Goal: Navigation & Orientation: Find specific page/section

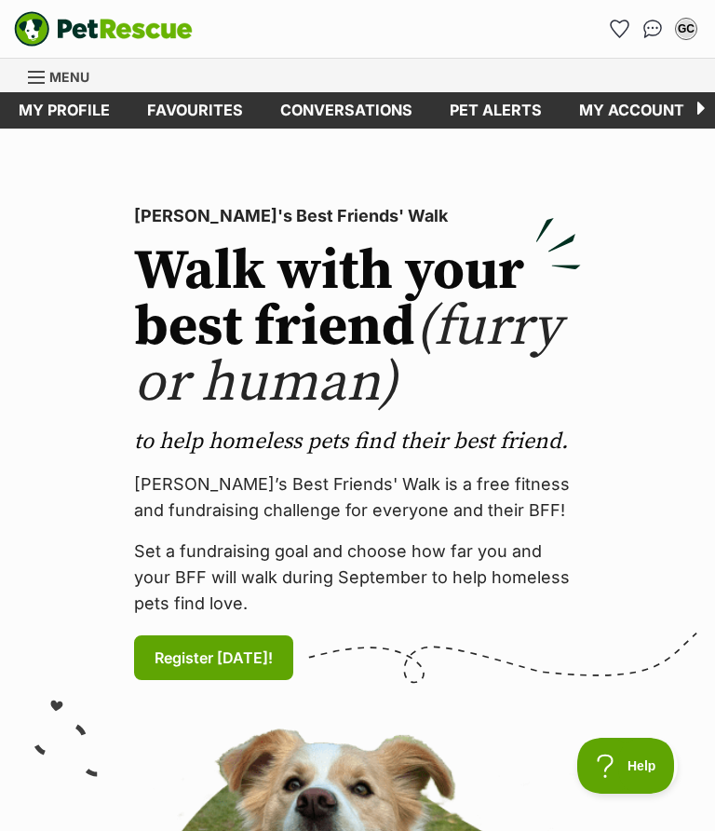
click at [207, 101] on link "Favourites" at bounding box center [195, 110] width 133 height 36
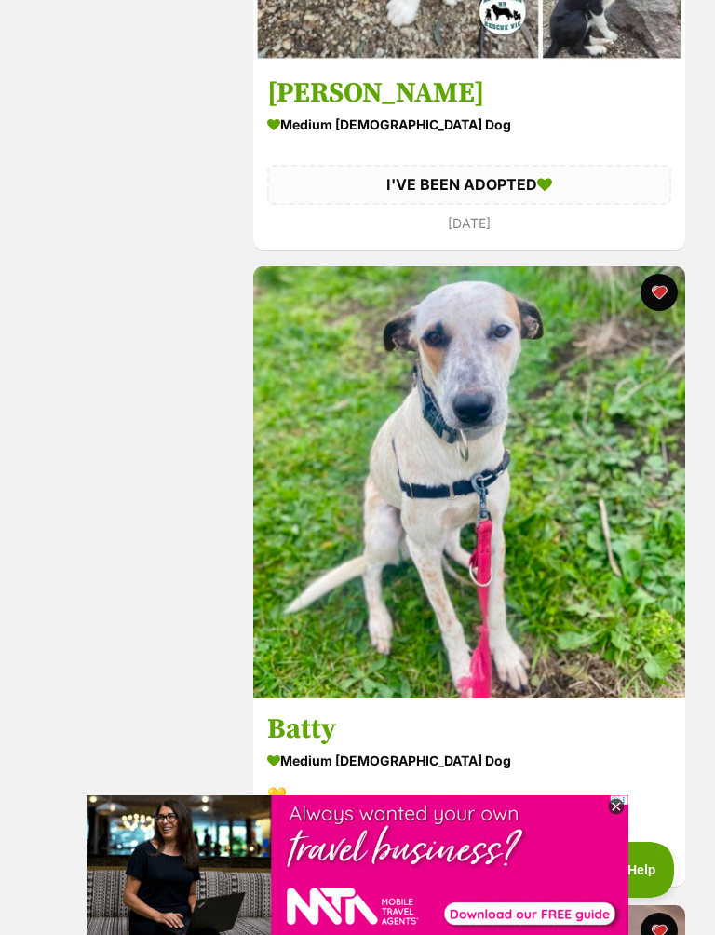
click at [350, 748] on div "medium male Dog" at bounding box center [469, 761] width 404 height 27
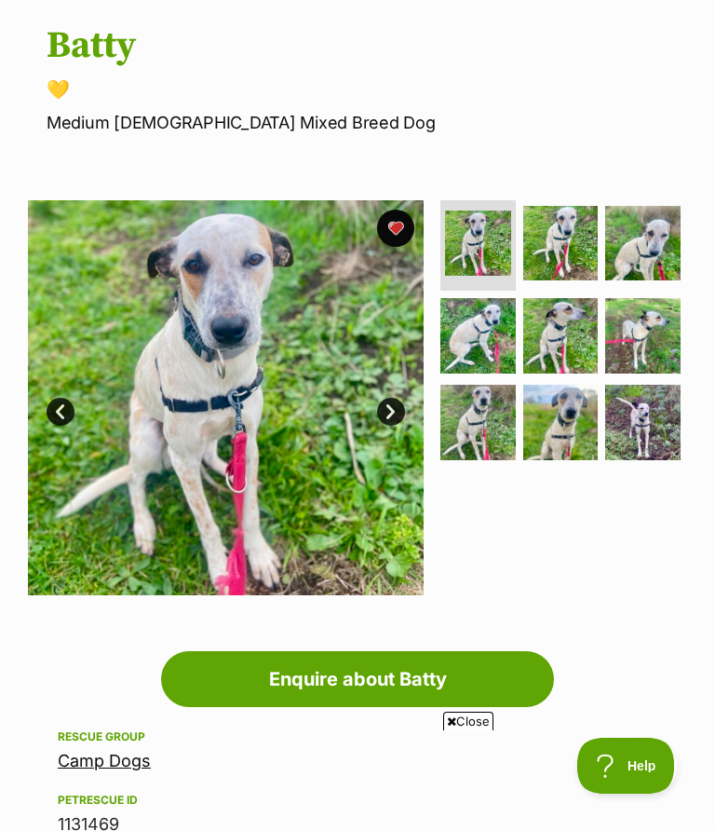
scroll to position [182, 0]
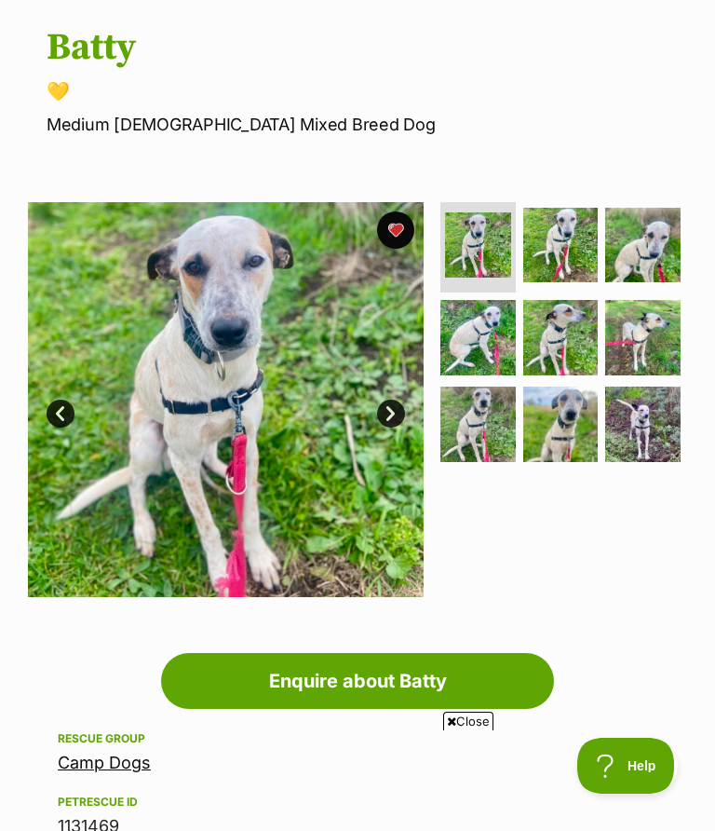
click at [394, 408] on link "Next" at bounding box center [391, 414] width 28 height 28
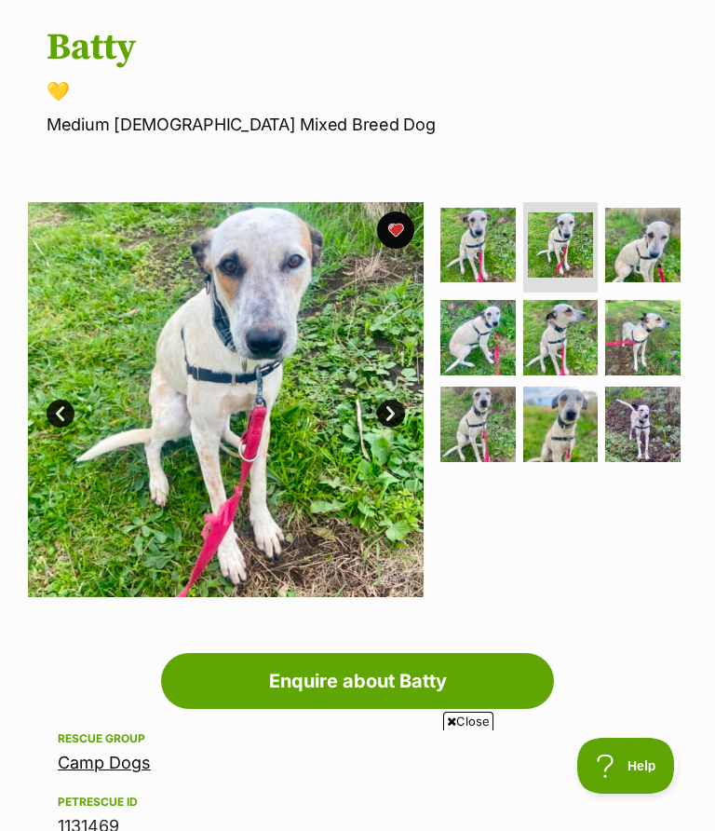
click at [388, 403] on link "Next" at bounding box center [391, 414] width 28 height 28
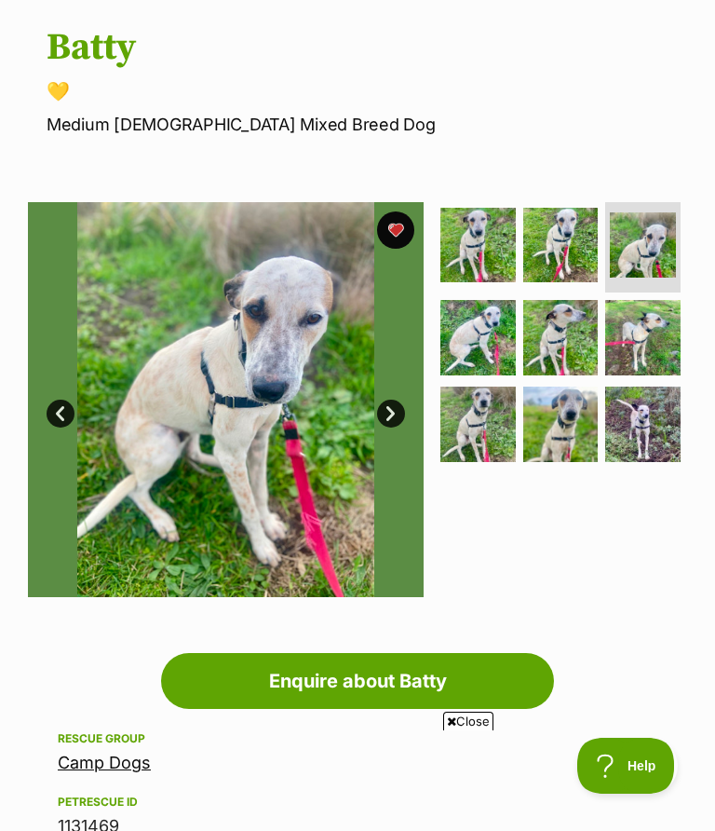
click at [377, 411] on link "Next" at bounding box center [391, 414] width 28 height 28
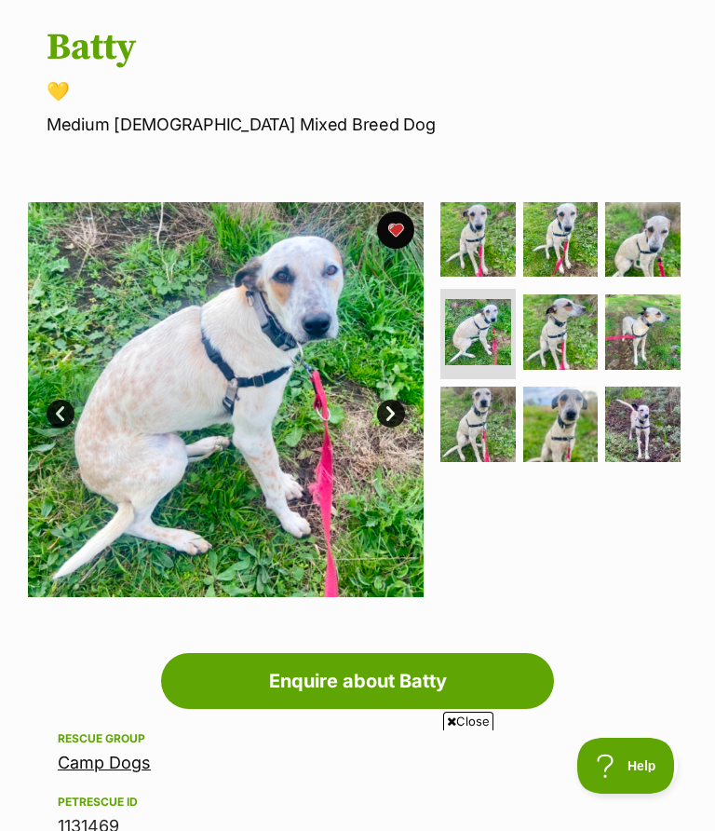
click at [395, 412] on link "Next" at bounding box center [391, 414] width 28 height 28
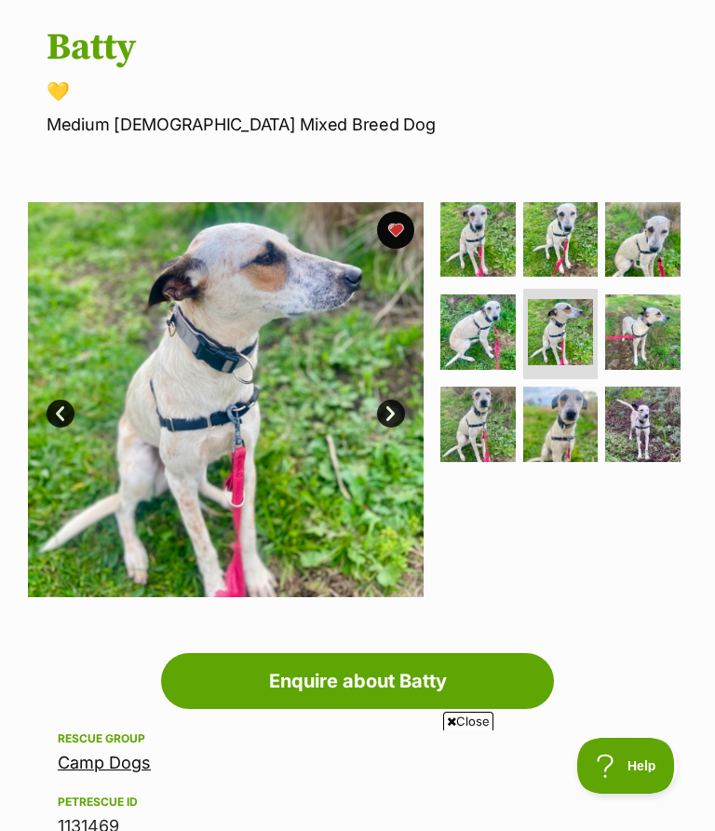
click at [396, 402] on link "Next" at bounding box center [391, 414] width 28 height 28
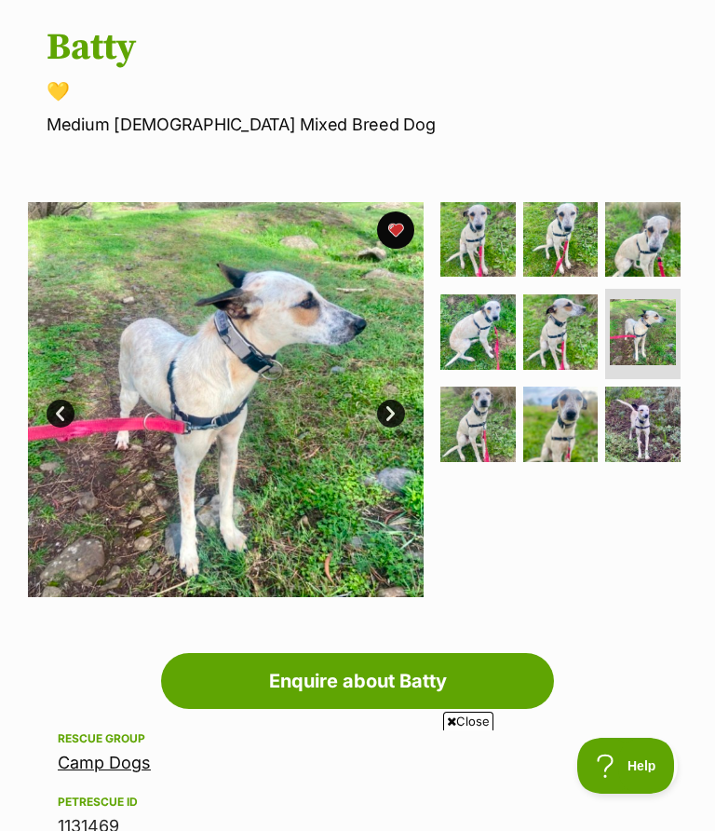
click at [396, 407] on link "Next" at bounding box center [391, 414] width 28 height 28
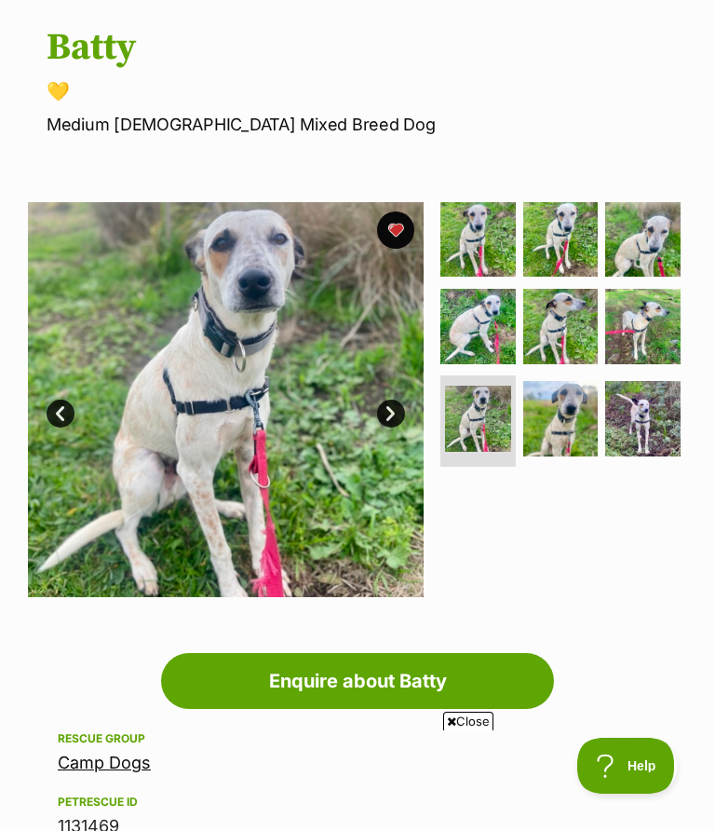
click at [389, 405] on link "Next" at bounding box center [391, 414] width 28 height 28
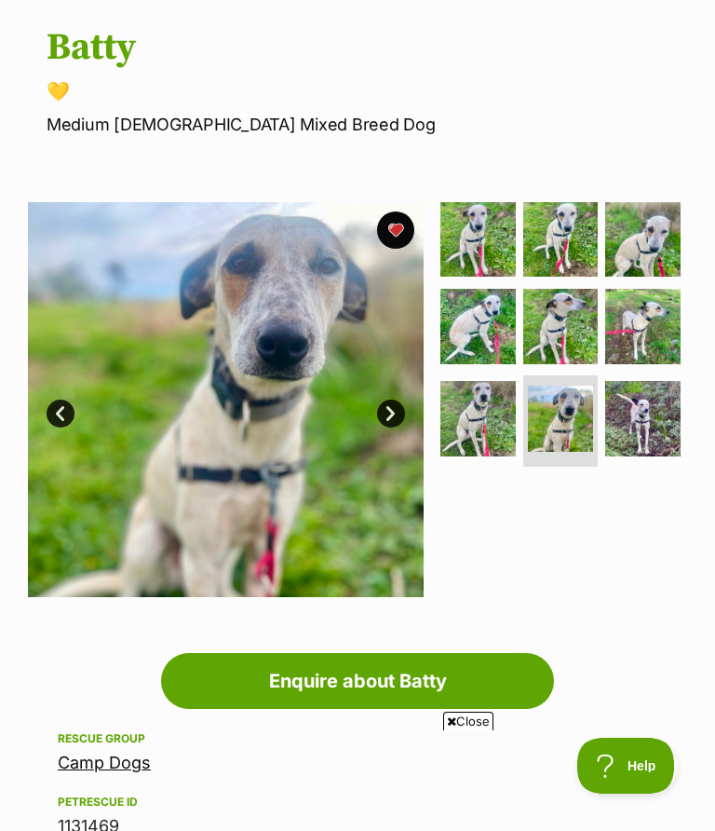
click at [393, 406] on link "Next" at bounding box center [391, 414] width 28 height 28
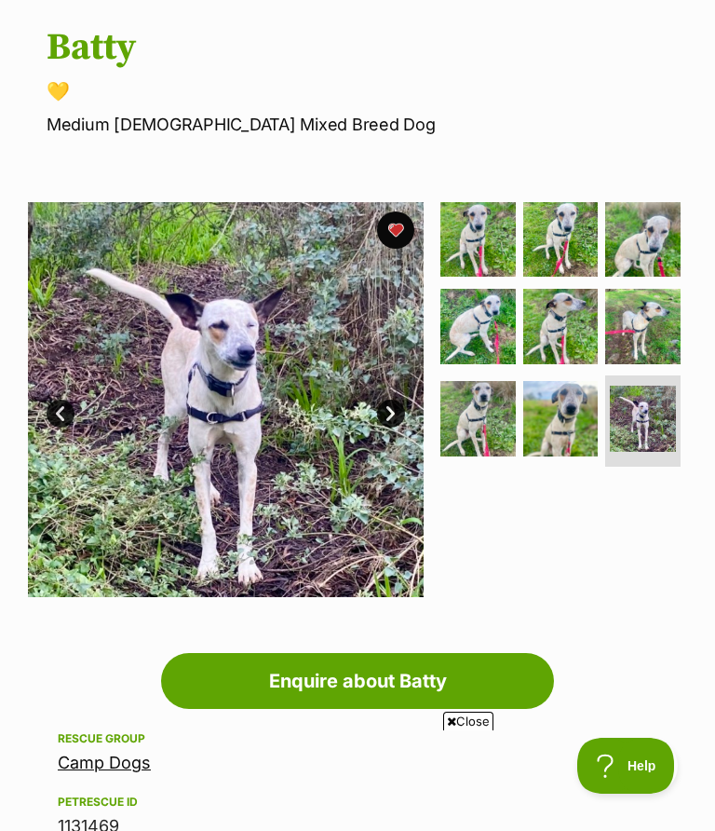
click at [390, 400] on link "Next" at bounding box center [391, 414] width 28 height 28
